Goal: Information Seeking & Learning: Find specific fact

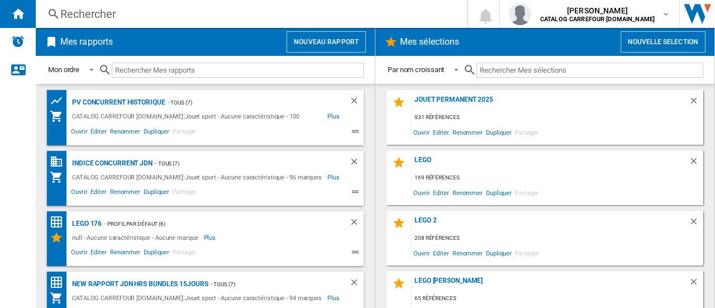
click at [104, 12] on div "Rechercher" at bounding box center [249, 14] width 378 height 16
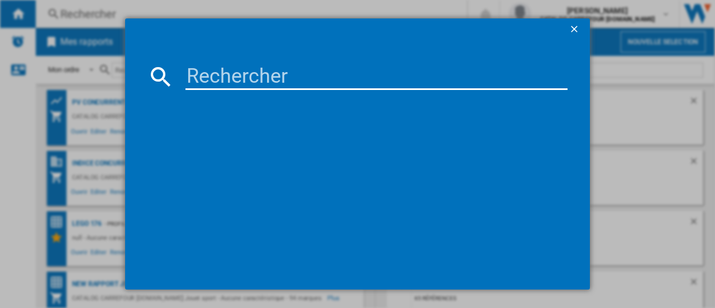
click at [198, 78] on input at bounding box center [376, 76] width 382 height 27
paste input "3417765823657"
type input "3417765823657"
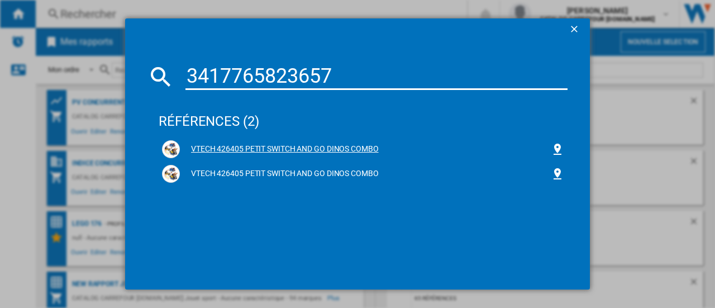
click at [258, 153] on div "VTECH 426405 PETIT SWITCH AND GO DINOS COMBO" at bounding box center [365, 149] width 371 height 11
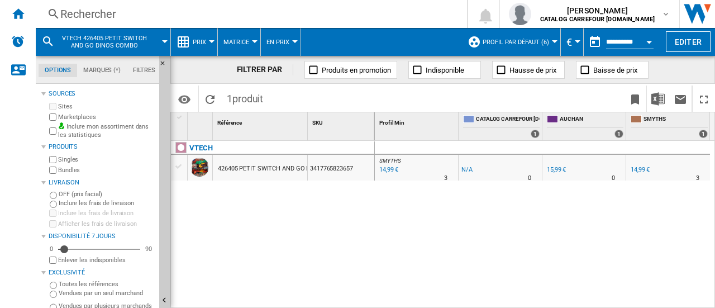
click at [59, 159] on label "Singles" at bounding box center [106, 159] width 97 height 8
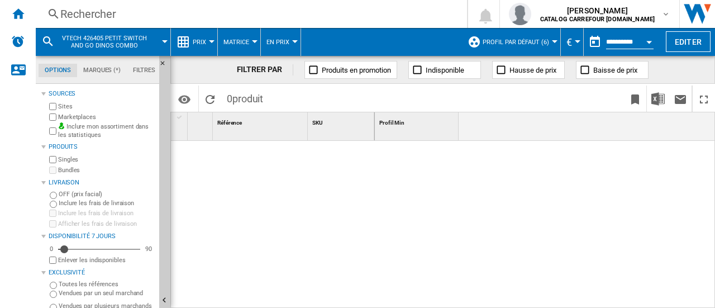
click at [57, 159] on div "Singles" at bounding box center [101, 159] width 108 height 11
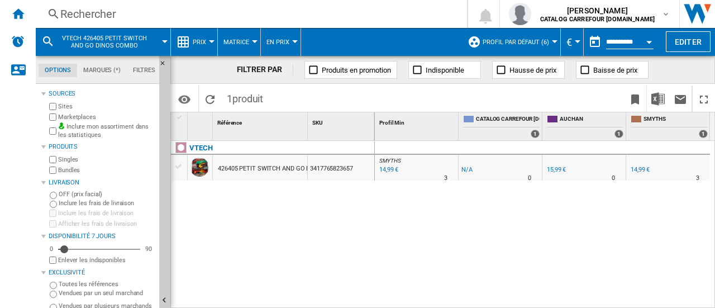
click at [645, 171] on div "14,99 €" at bounding box center [640, 169] width 19 height 7
click at [560, 171] on div "15,99 €" at bounding box center [556, 169] width 19 height 7
click at [636, 168] on div "14,99 €" at bounding box center [640, 169] width 19 height 7
